Goal: Task Accomplishment & Management: Complete application form

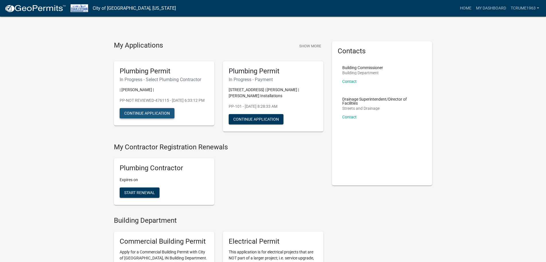
click at [151, 118] on button "Continue Application" at bounding box center [147, 113] width 55 height 10
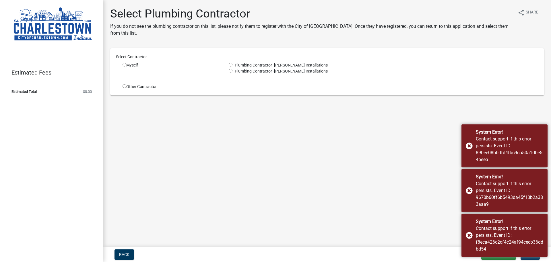
click at [125, 65] on input "radio" at bounding box center [125, 65] width 4 height 4
radio input "true"
click at [232, 64] on input "radio" at bounding box center [231, 65] width 4 height 4
radio input "true"
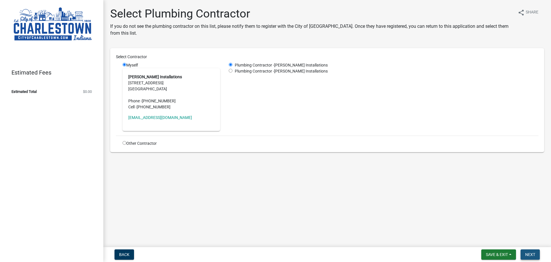
click at [528, 254] on span "Next" at bounding box center [530, 254] width 10 height 5
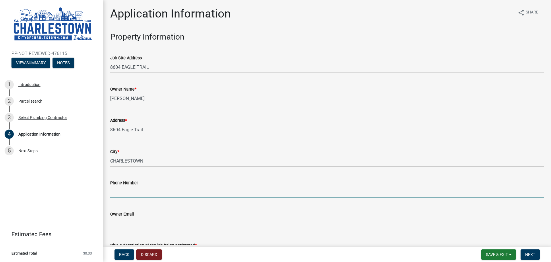
click at [130, 196] on input "Phone Number" at bounding box center [327, 192] width 434 height 12
paste input "[PHONE_NUMBER]"
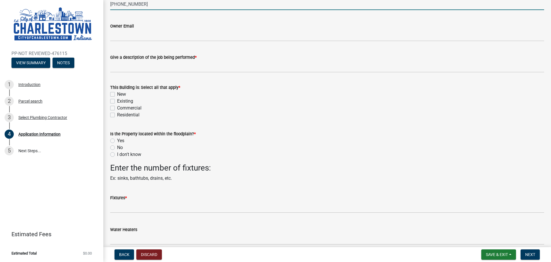
scroll to position [196, 0]
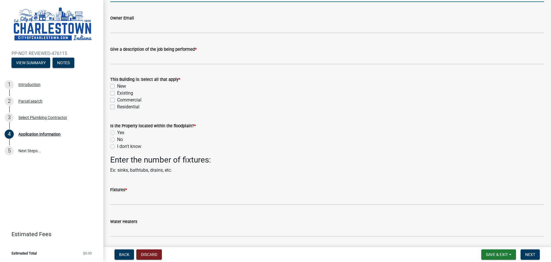
type input "[PHONE_NUMBER]"
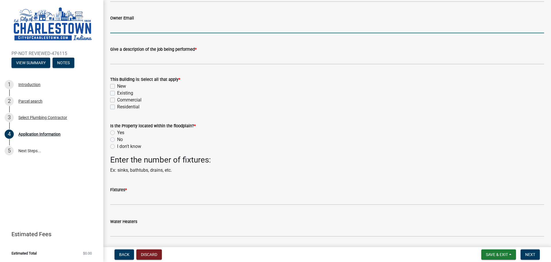
click at [120, 28] on input "Owner Email" at bounding box center [327, 28] width 434 height 12
paste input "dtivoli9 @ [DOMAIN_NAME]"
click at [128, 27] on input "dtivoli9 @ [DOMAIN_NAME]" at bounding box center [327, 28] width 434 height 12
click at [130, 28] on input "dtivoli9@ [DOMAIN_NAME]" at bounding box center [327, 28] width 434 height 12
type input "[EMAIL_ADDRESS][DOMAIN_NAME]"
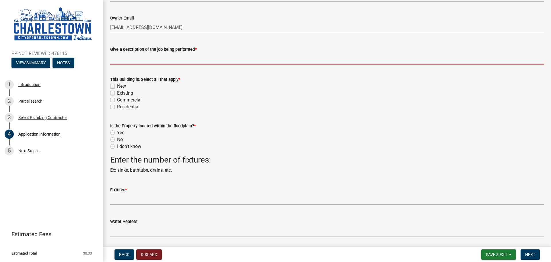
click at [145, 56] on input "Give a description of the job being performed *" at bounding box center [327, 59] width 434 height 12
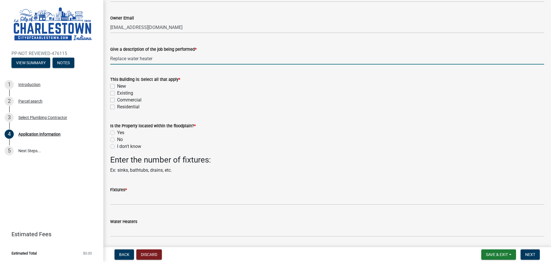
type input "Replace water heater"
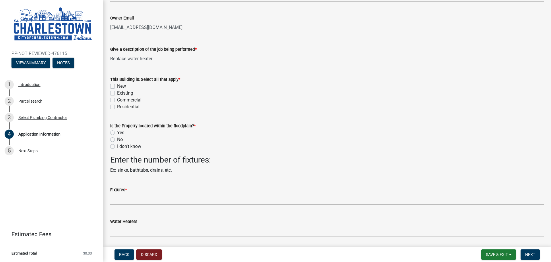
click at [117, 93] on label "Existing" at bounding box center [125, 93] width 16 height 7
click at [117, 93] on input "Existing" at bounding box center [119, 92] width 4 height 4
checkbox input "true"
checkbox input "false"
checkbox input "true"
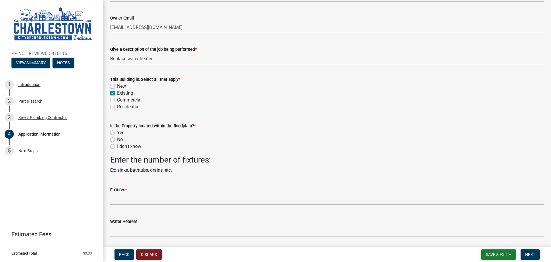
checkbox input "false"
click at [117, 147] on label "I don't know" at bounding box center [129, 146] width 24 height 7
click at [117, 147] on input "I don't know" at bounding box center [119, 145] width 4 height 4
radio input "true"
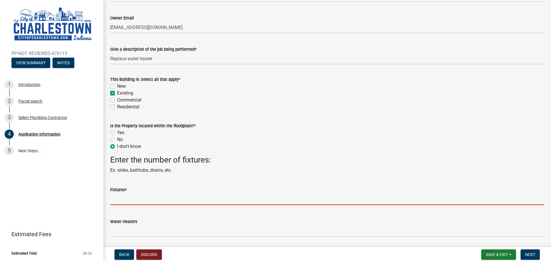
click at [114, 200] on input "text" at bounding box center [327, 199] width 434 height 12
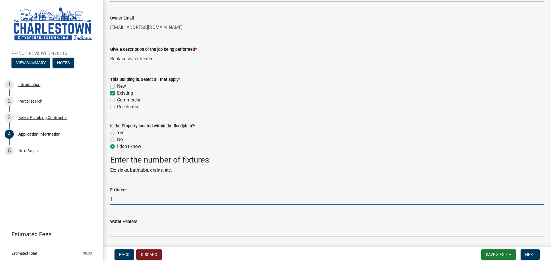
type input "1"
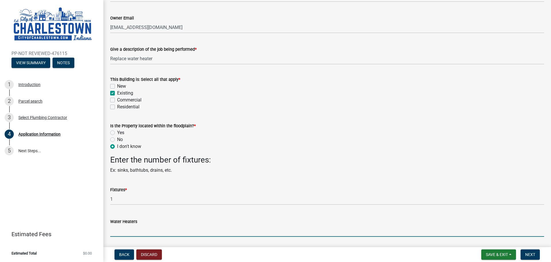
click at [114, 229] on input "text" at bounding box center [327, 231] width 434 height 12
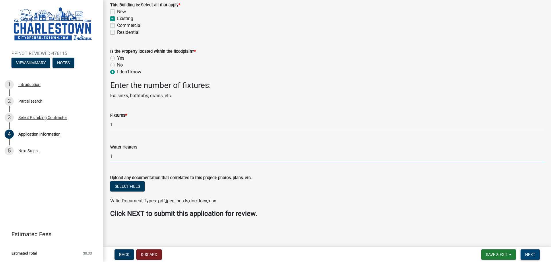
type input "1"
click at [531, 253] on span "Next" at bounding box center [530, 254] width 10 height 5
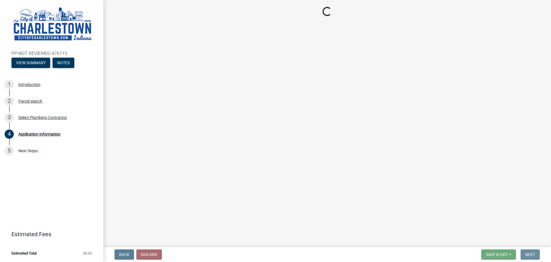
scroll to position [0, 0]
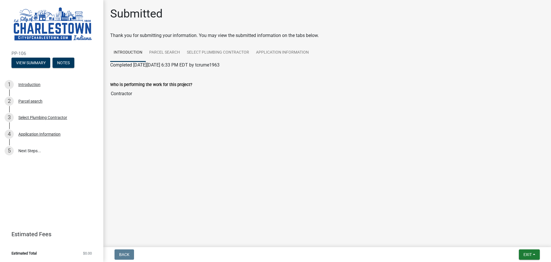
drag, startPoint x: 11, startPoint y: 54, endPoint x: 26, endPoint y: 53, distance: 14.9
click at [26, 53] on span "PP-106" at bounding box center [51, 53] width 80 height 5
copy span "PP-106"
click at [291, 52] on link "Application Information" at bounding box center [282, 53] width 60 height 18
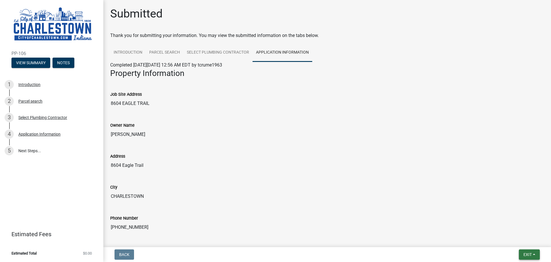
click at [531, 255] on span "Exit" at bounding box center [527, 254] width 8 height 5
click at [512, 240] on button "Save & Exit" at bounding box center [517, 240] width 46 height 14
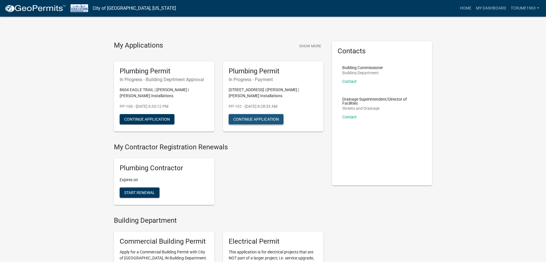
click at [254, 118] on button "Continue Application" at bounding box center [256, 119] width 55 height 10
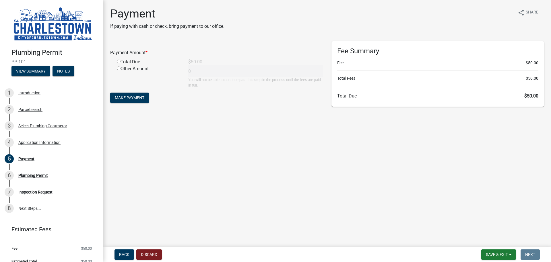
click at [120, 62] on input "radio" at bounding box center [119, 62] width 4 height 4
radio input "true"
type input "50"
click at [131, 98] on span "Make Payment" at bounding box center [130, 98] width 30 height 5
